Goal: Task Accomplishment & Management: Complete application form

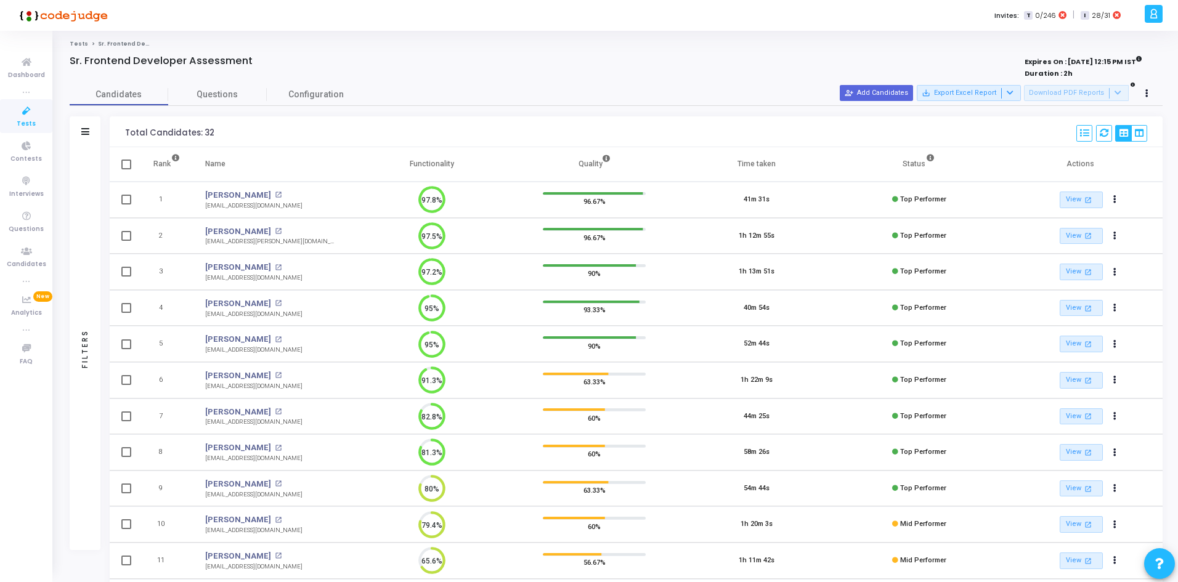
click at [886, 85] on div "person_add_alt Add Candidates save_alt Export Excel Report Download PDF Reports" at bounding box center [998, 93] width 316 height 17
click at [878, 96] on button "person_add_alt Add Candidates" at bounding box center [876, 93] width 73 height 16
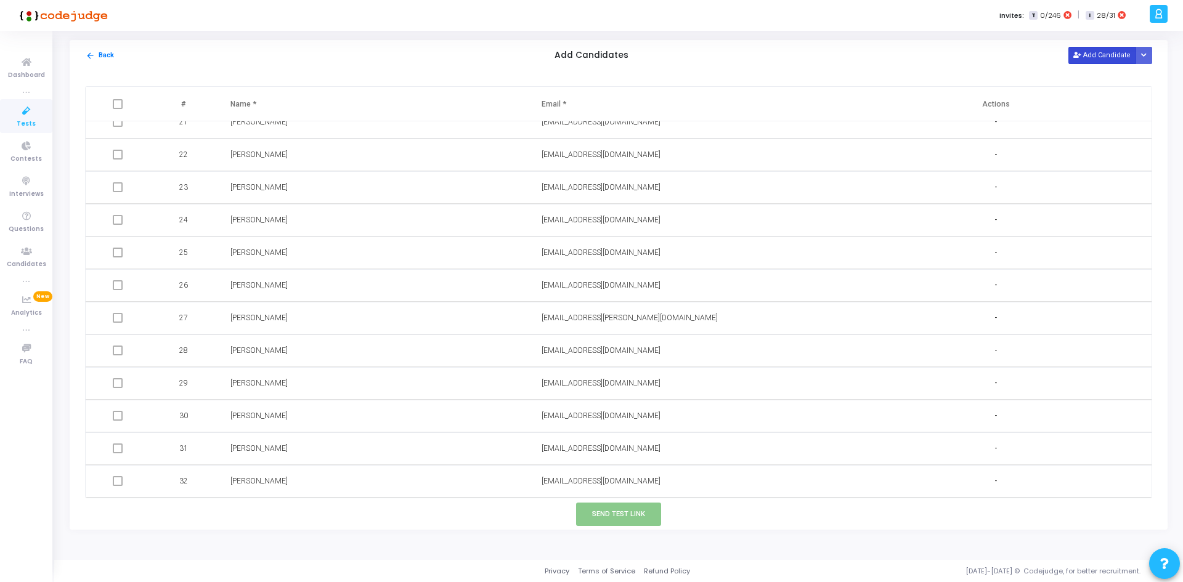
click at [1101, 62] on button "Add Candidate" at bounding box center [1103, 55] width 68 height 17
click at [611, 488] on input "text" at bounding box center [641, 481] width 199 height 20
paste input "[EMAIL_ADDRESS][DOMAIN_NAME]"
type input "[EMAIL_ADDRESS][DOMAIN_NAME]"
click at [335, 484] on input "text" at bounding box center [330, 481] width 199 height 20
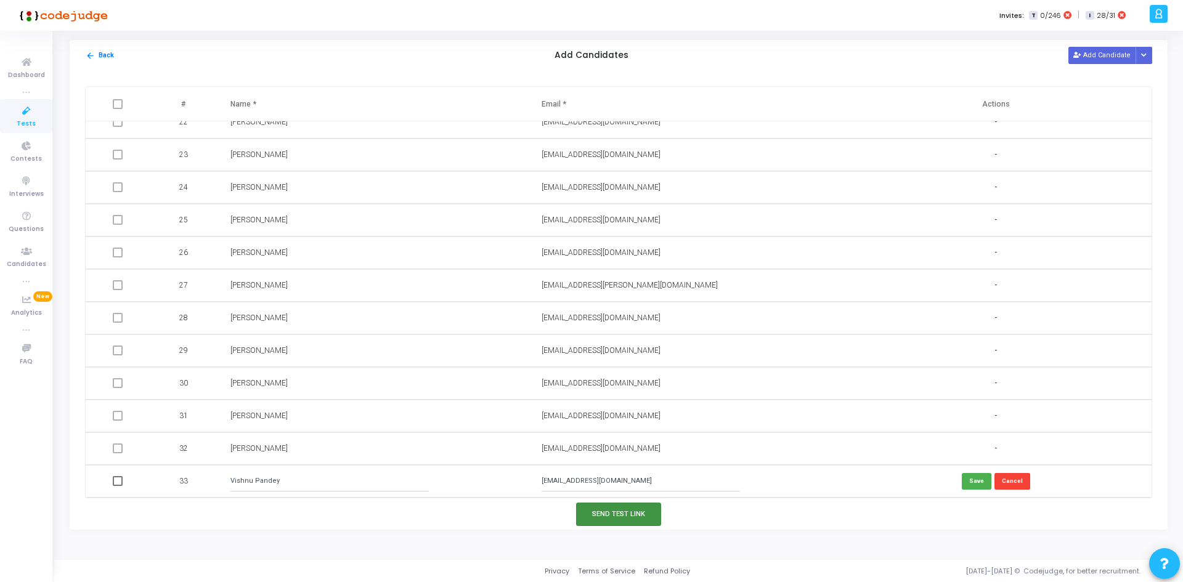
type input "Vishnu Pandey"
click at [635, 514] on button "Send Test Link" at bounding box center [618, 514] width 85 height 23
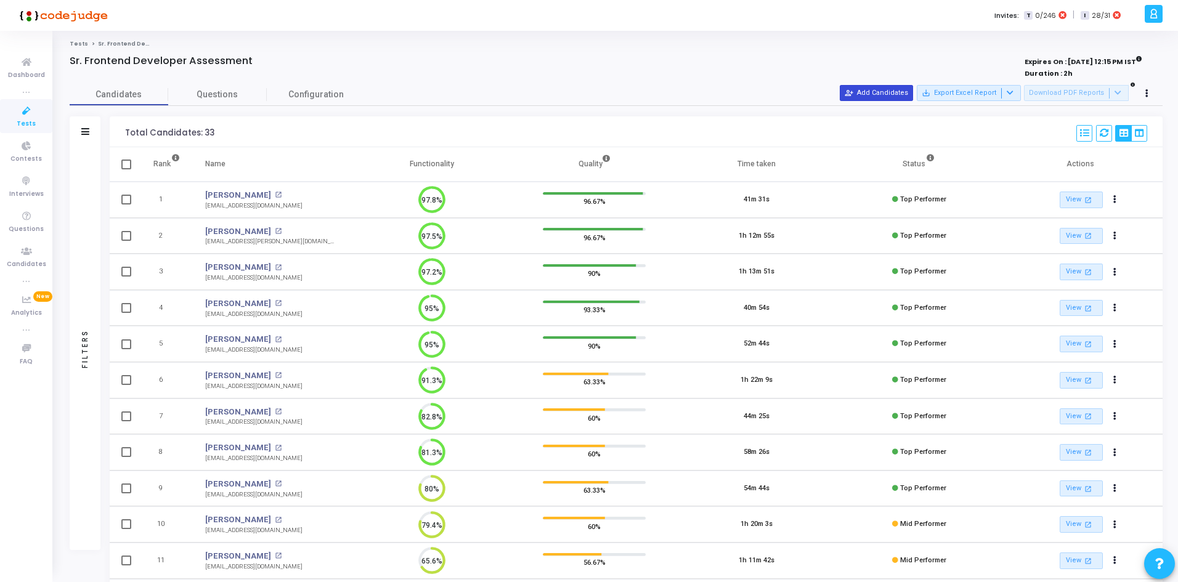
click at [892, 91] on button "person_add_alt Add Candidates" at bounding box center [876, 93] width 73 height 16
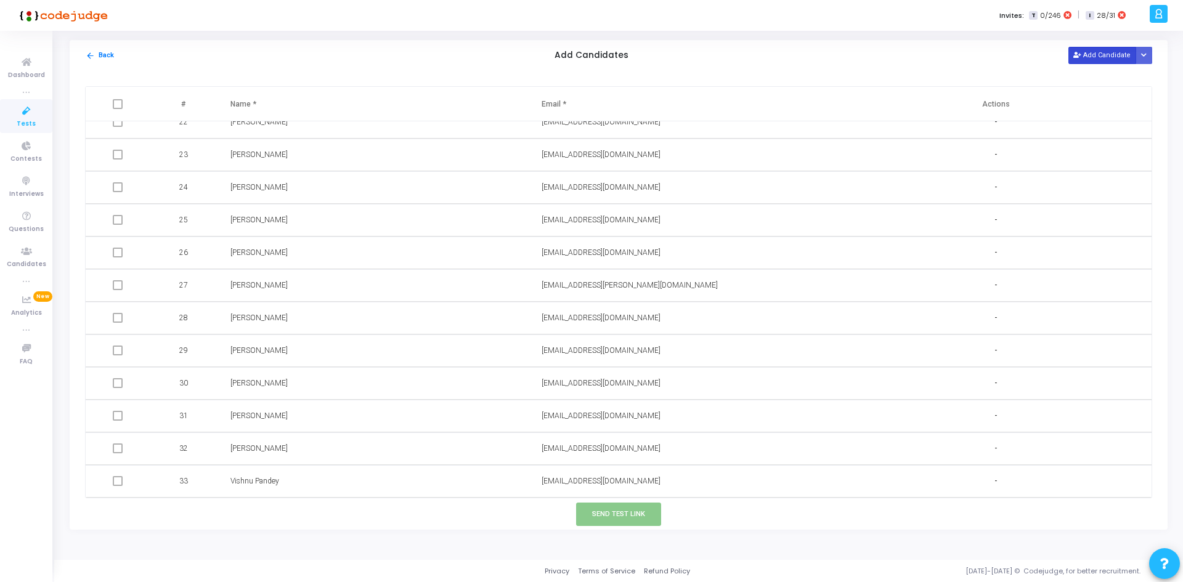
click at [1083, 47] on button "Add Candidate" at bounding box center [1103, 55] width 68 height 17
click at [596, 477] on input "text" at bounding box center [641, 481] width 199 height 20
paste input "[EMAIL_ADDRESS][DOMAIN_NAME]"
type input "[EMAIL_ADDRESS][DOMAIN_NAME]"
click at [353, 490] on input "text" at bounding box center [330, 481] width 199 height 20
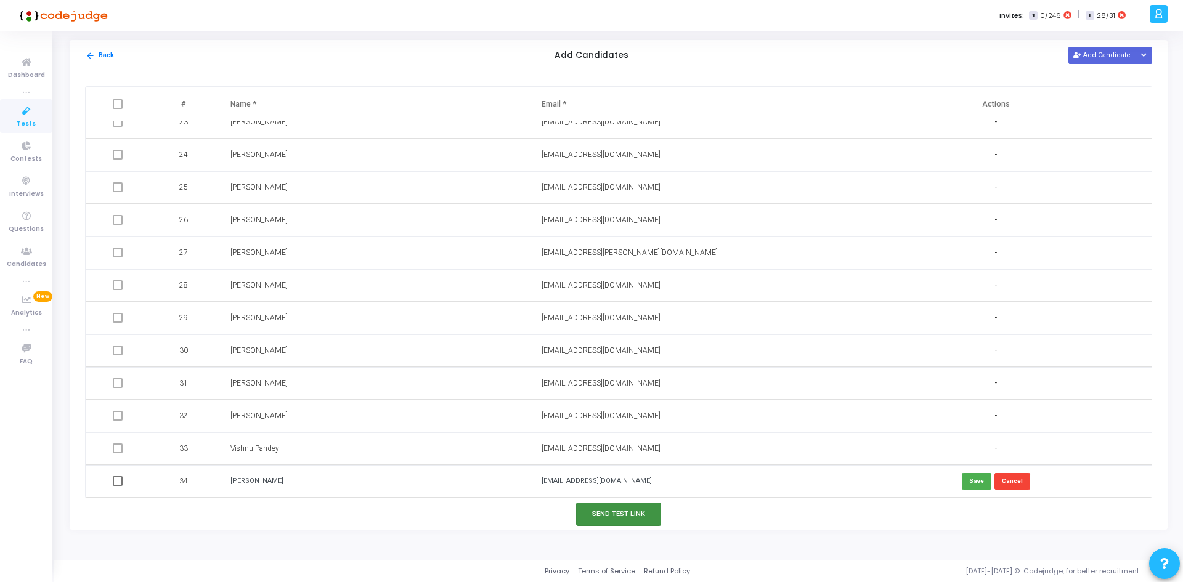
type input "[PERSON_NAME]"
click at [604, 508] on button "Send Test Link" at bounding box center [618, 514] width 85 height 23
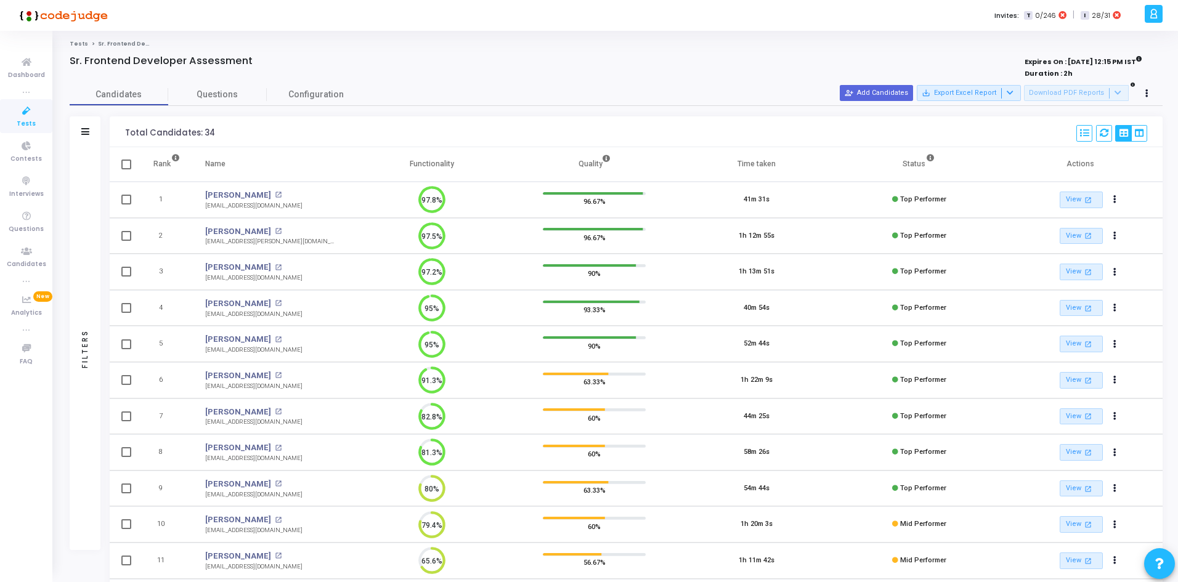
scroll to position [6, 6]
